Goal: Transaction & Acquisition: Book appointment/travel/reservation

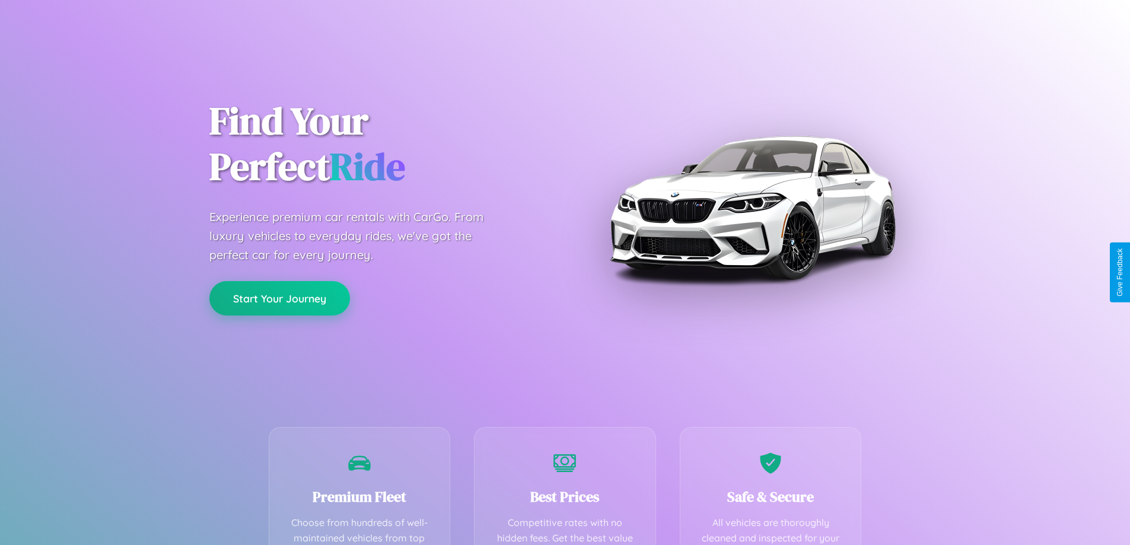
click at [279, 298] on button "Start Your Journey" at bounding box center [279, 298] width 141 height 34
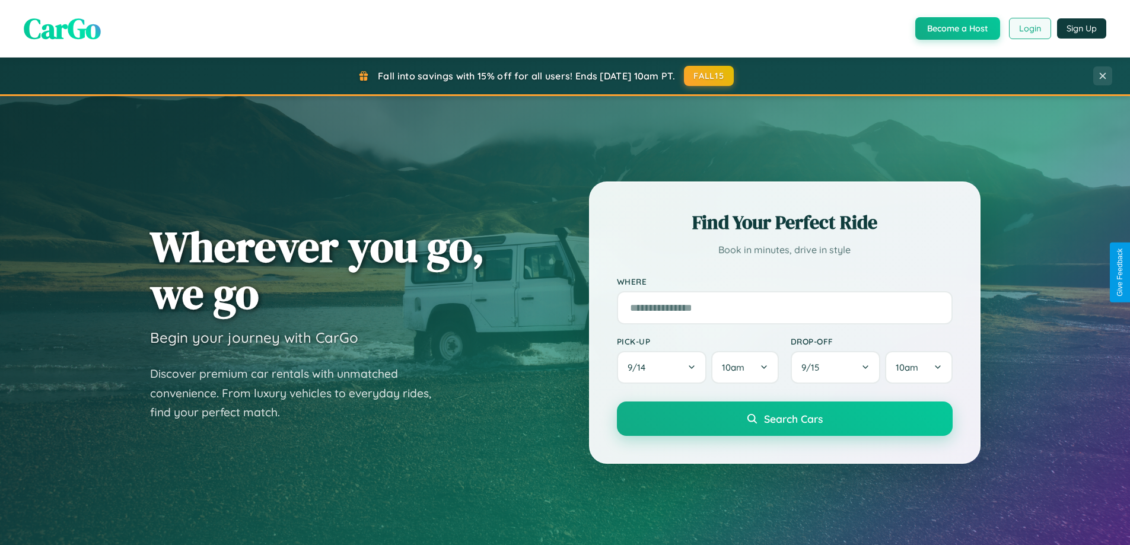
click at [1029, 28] on button "Login" at bounding box center [1030, 28] width 42 height 21
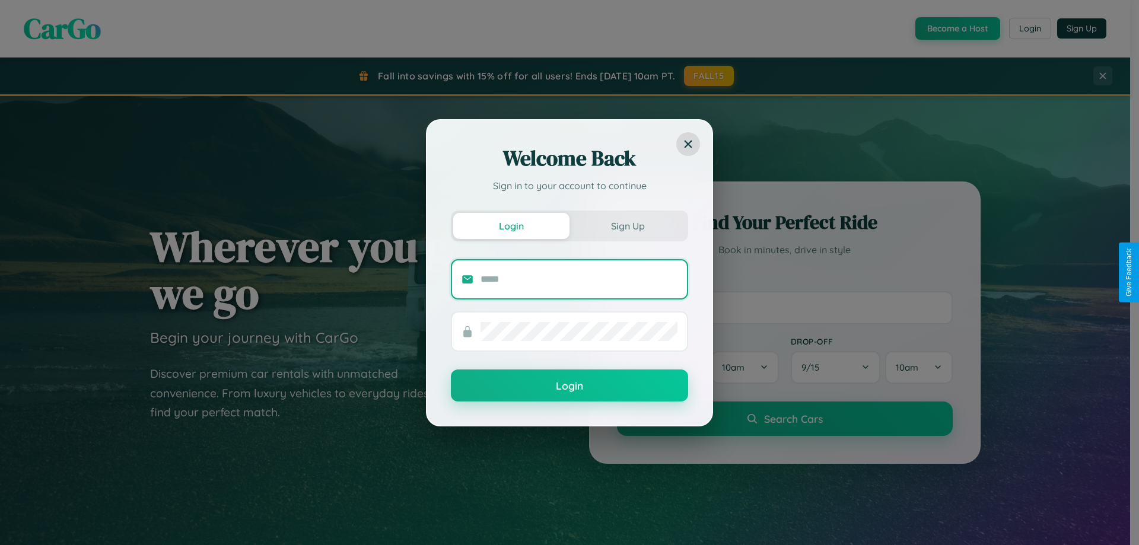
click at [579, 279] on input "text" at bounding box center [579, 279] width 197 height 19
type input "**********"
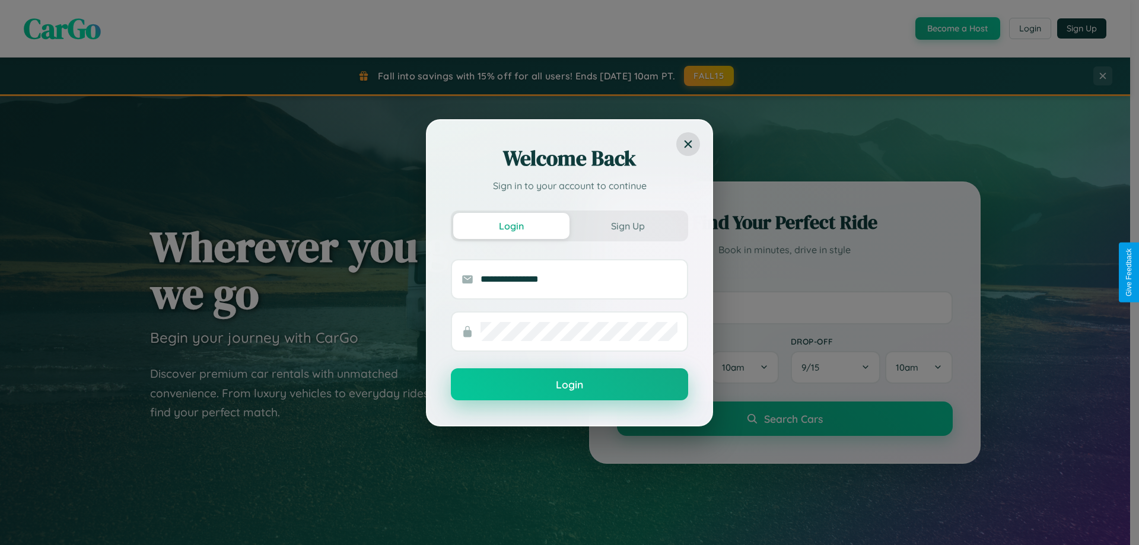
click at [570, 385] on button "Login" at bounding box center [569, 384] width 237 height 32
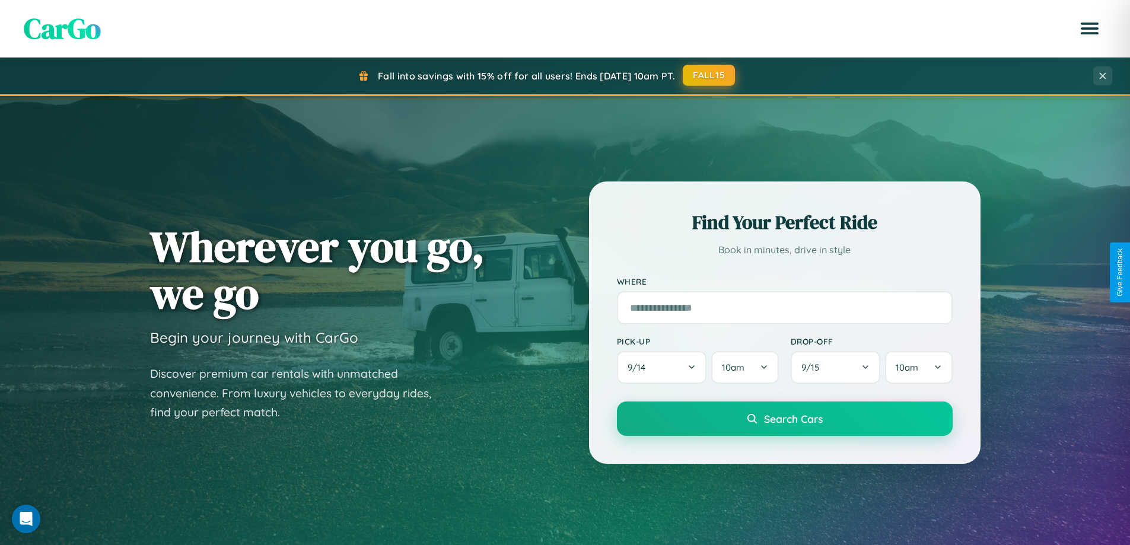
click at [710, 75] on button "FALL15" at bounding box center [709, 75] width 52 height 21
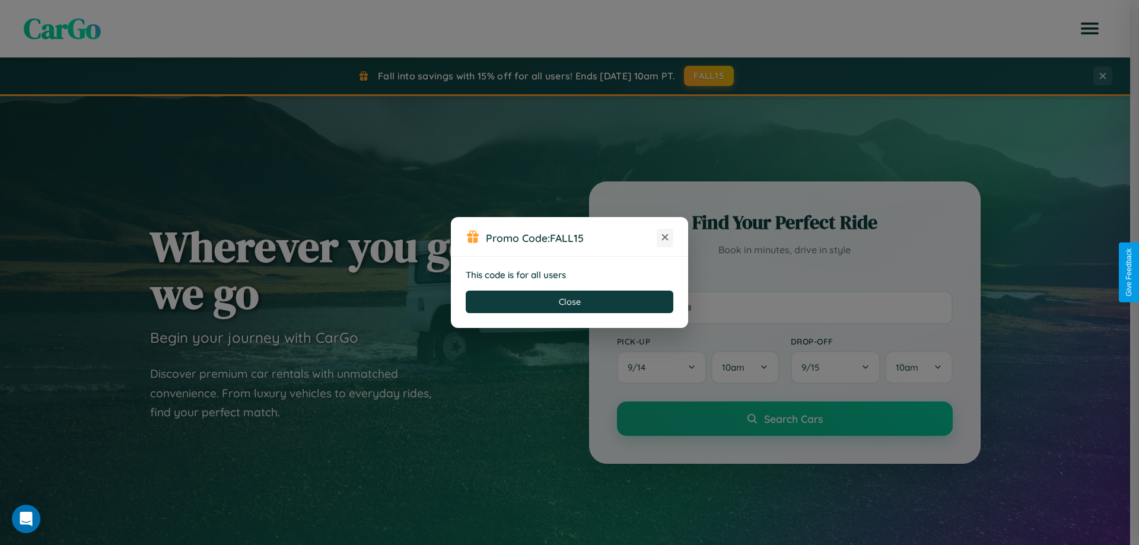
click at [665, 238] on icon at bounding box center [665, 237] width 12 height 12
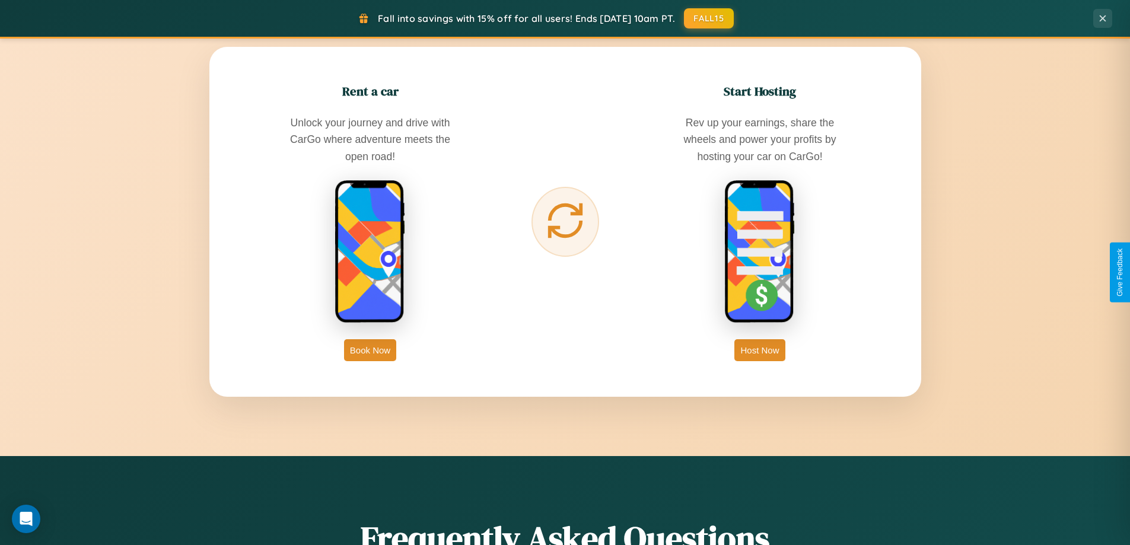
scroll to position [1906, 0]
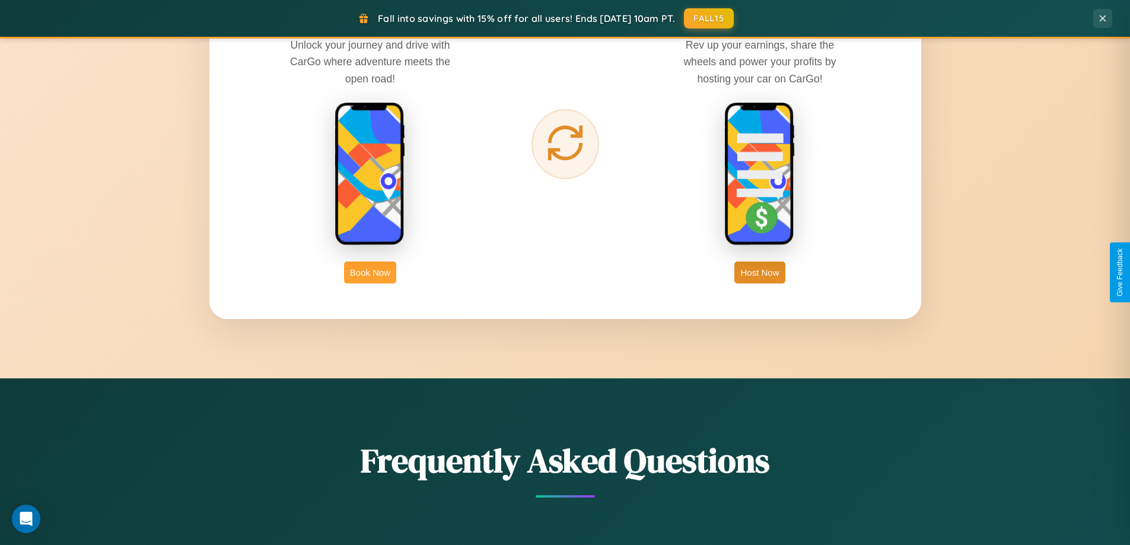
click at [370, 272] on button "Book Now" at bounding box center [370, 273] width 52 height 22
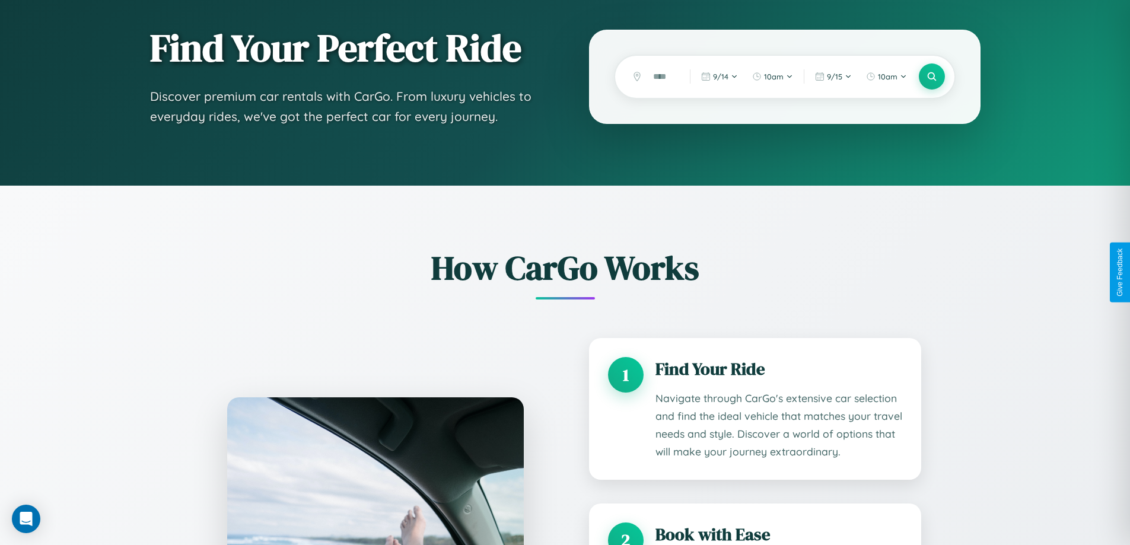
scroll to position [1592, 0]
